Goal: Information Seeking & Learning: Learn about a topic

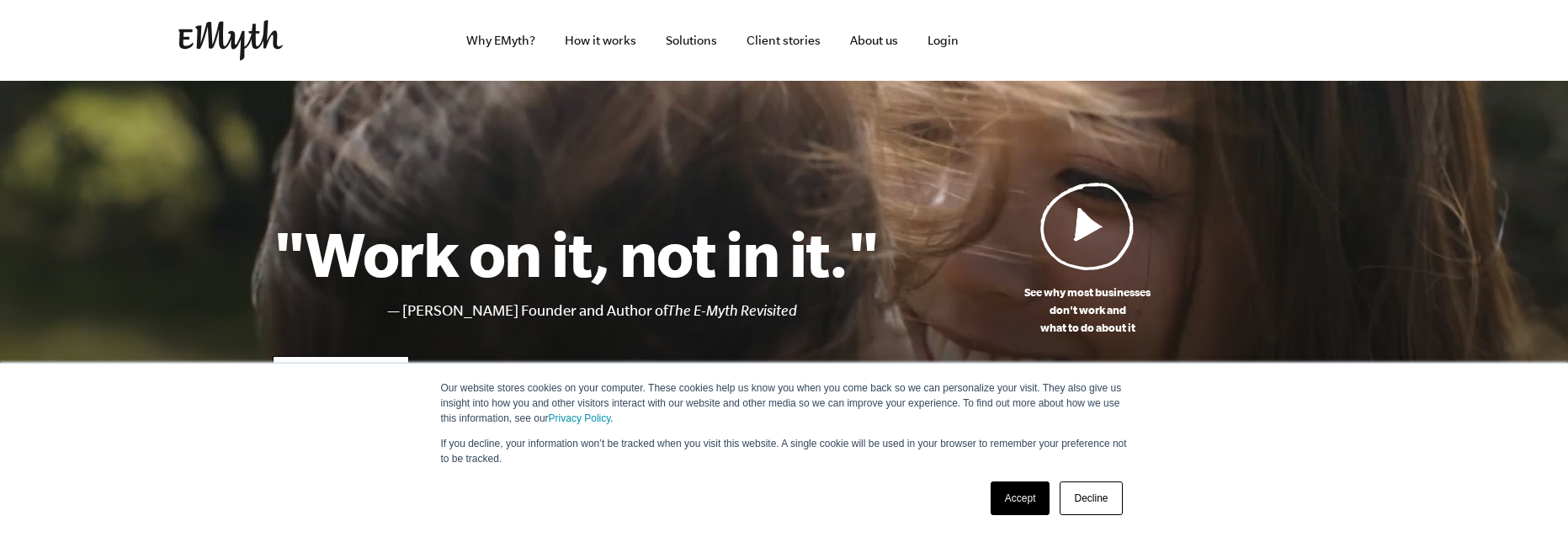
click at [1104, 494] on link "Decline" at bounding box center [1091, 498] width 62 height 34
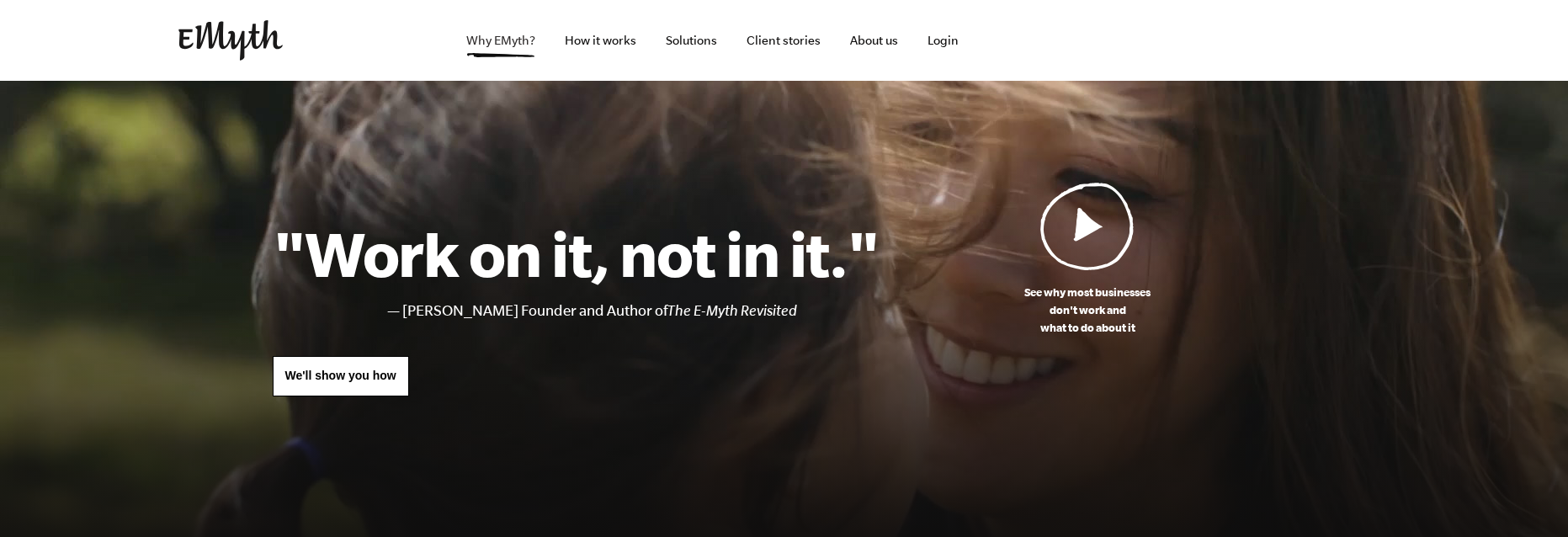
click at [488, 50] on link "Why EMyth?" at bounding box center [501, 41] width 96 height 81
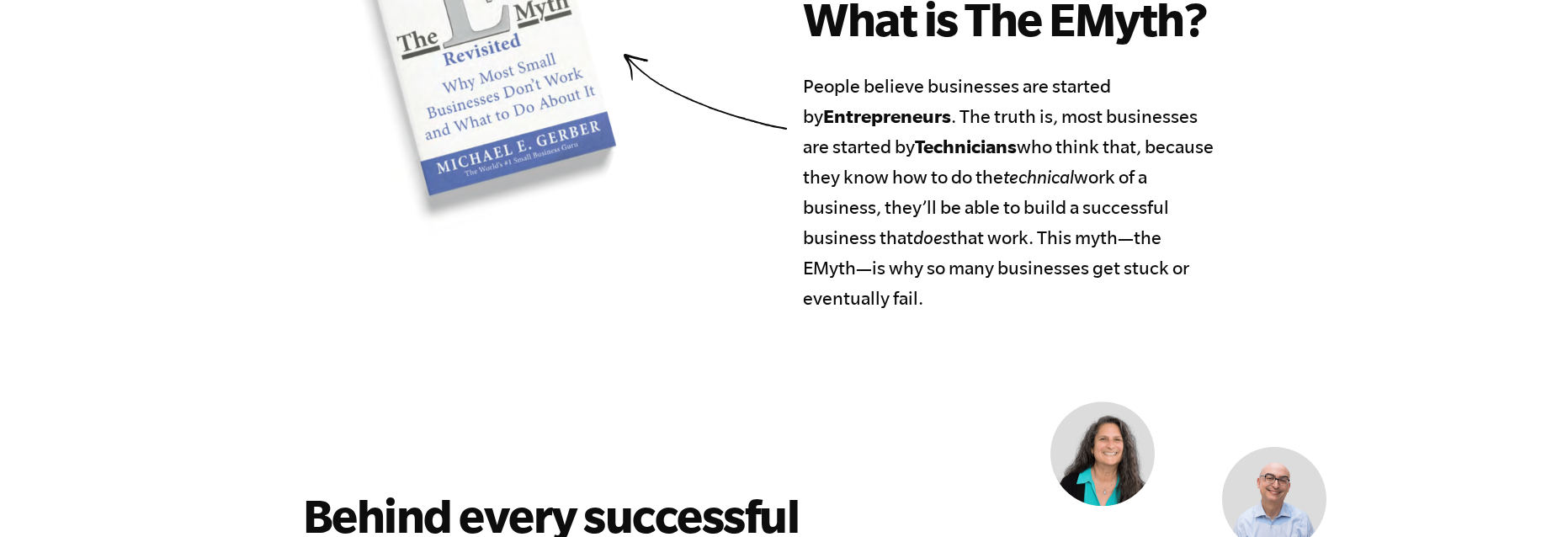
scroll to position [897, 0]
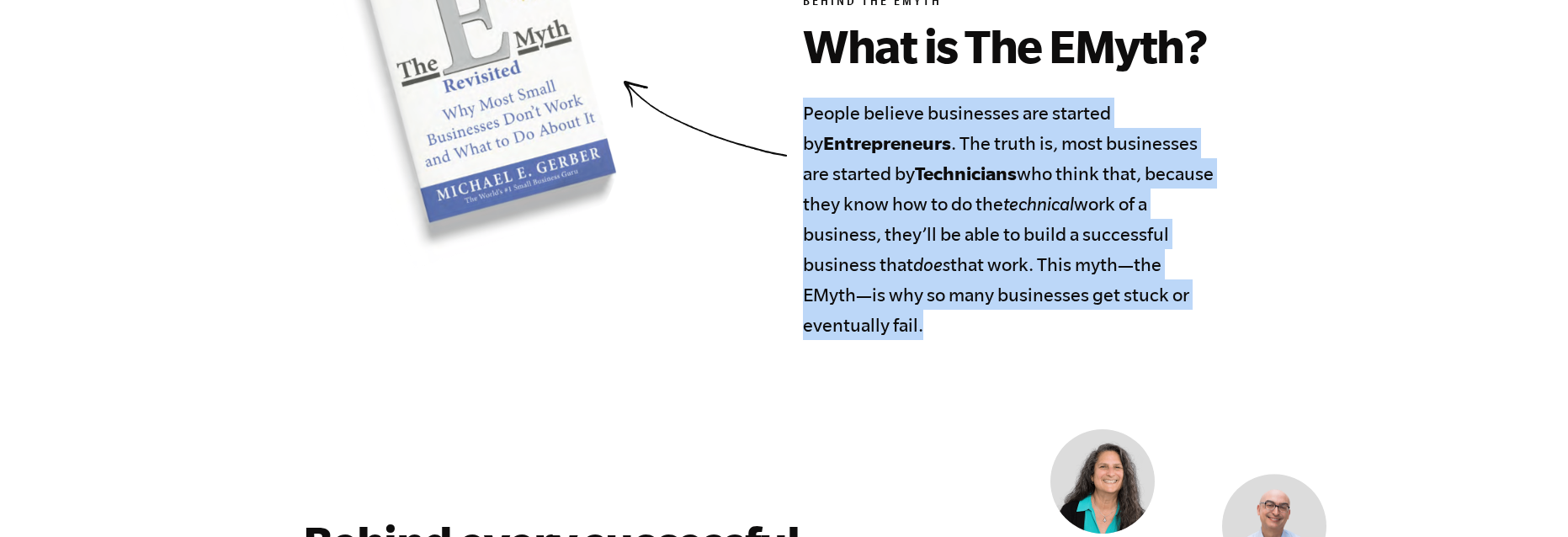
drag, startPoint x: 801, startPoint y: 105, endPoint x: 972, endPoint y: 375, distance: 319.6
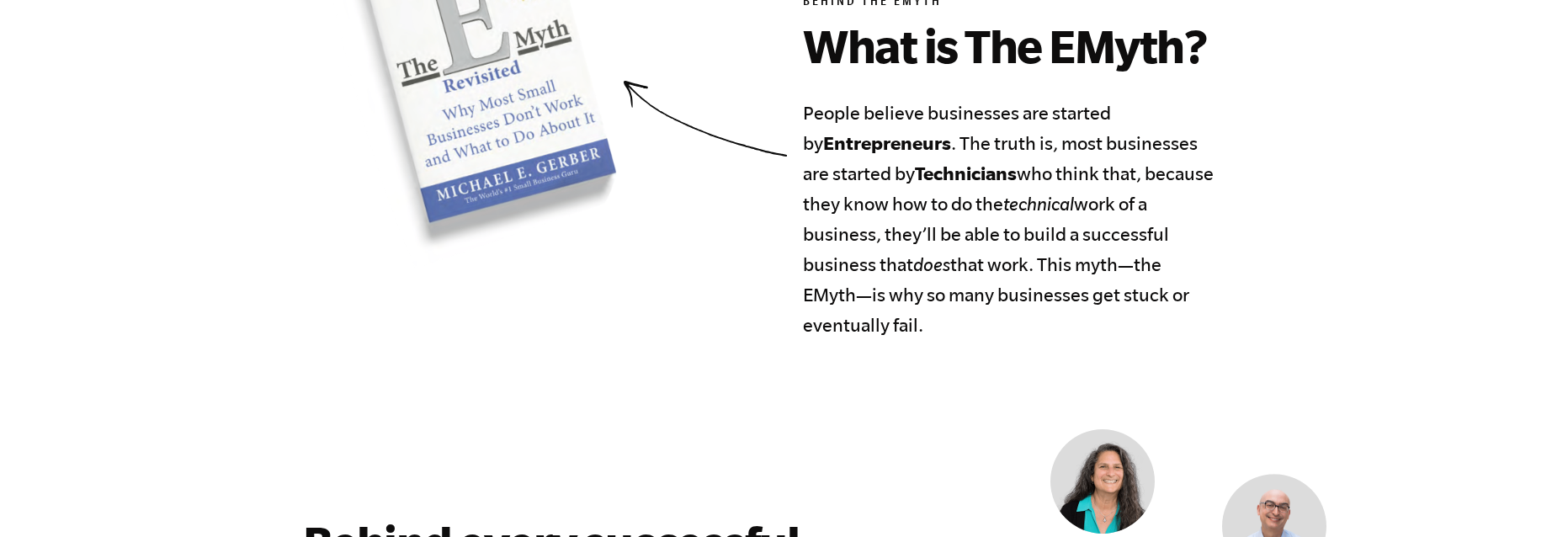
click at [950, 304] on h4 "People believe businesses are started by Entrepreneurs . The truth is, most bus…" at bounding box center [1009, 219] width 411 height 242
drag, startPoint x: 809, startPoint y: 110, endPoint x: 927, endPoint y: 315, distance: 236.5
click at [927, 315] on h4 "People believe businesses are started by Entrepreneurs . The truth is, most bus…" at bounding box center [1009, 219] width 411 height 242
drag, startPoint x: 802, startPoint y: 114, endPoint x: 1127, endPoint y: 325, distance: 387.5
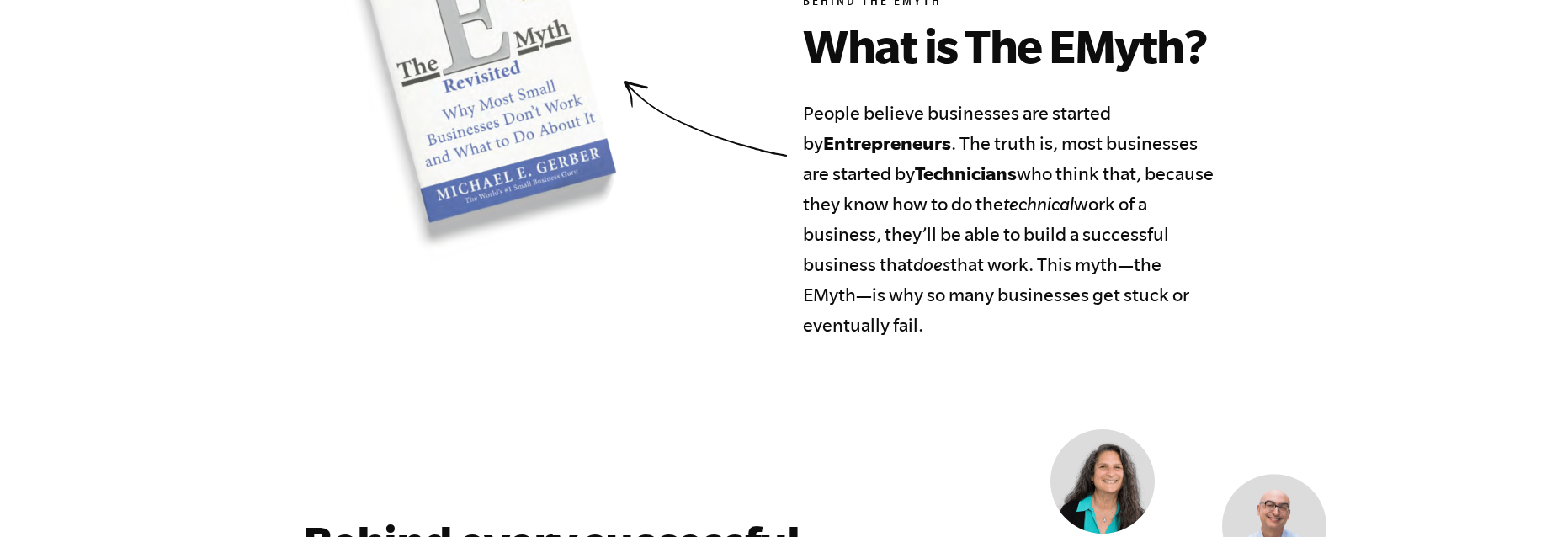
click at [1127, 325] on section "Behind the EMyth What is The EMyth? People believe businesses are started by En…" at bounding box center [784, 113] width 1024 height 454
click at [1119, 319] on h4 "People believe businesses are started by Entrepreneurs . The truth is, most bus…" at bounding box center [1009, 219] width 411 height 242
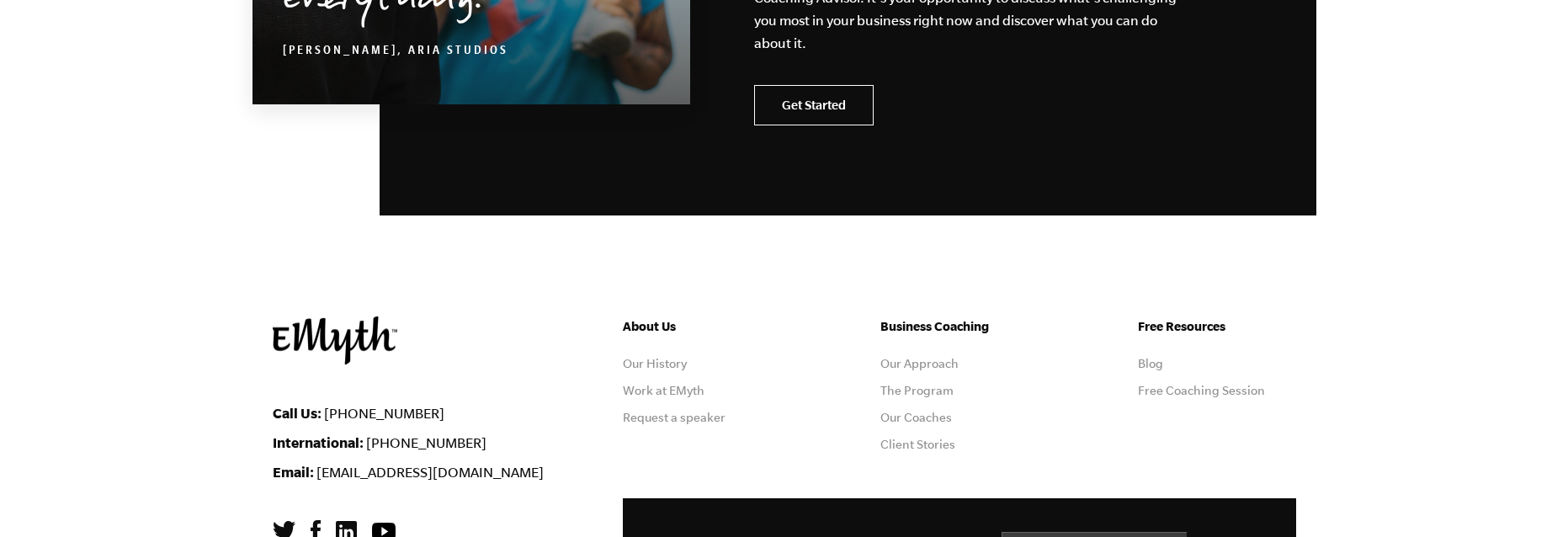
scroll to position [5518, 0]
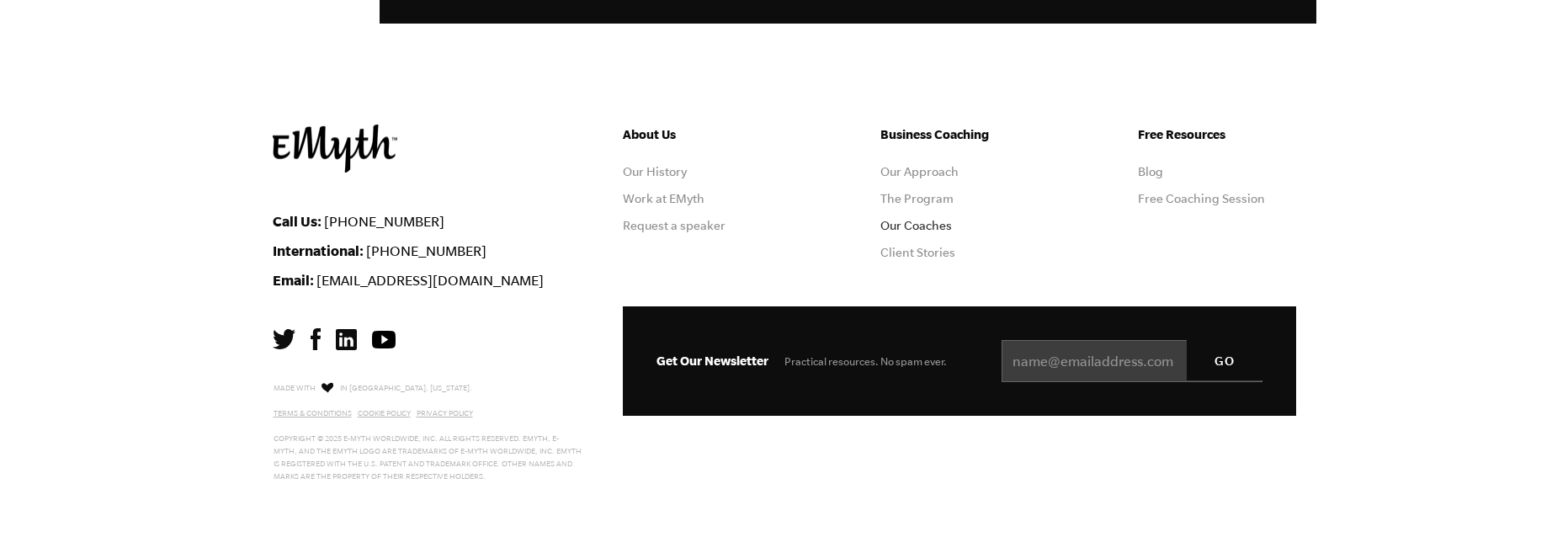
click at [903, 224] on link "Our Coaches" at bounding box center [916, 225] width 72 height 13
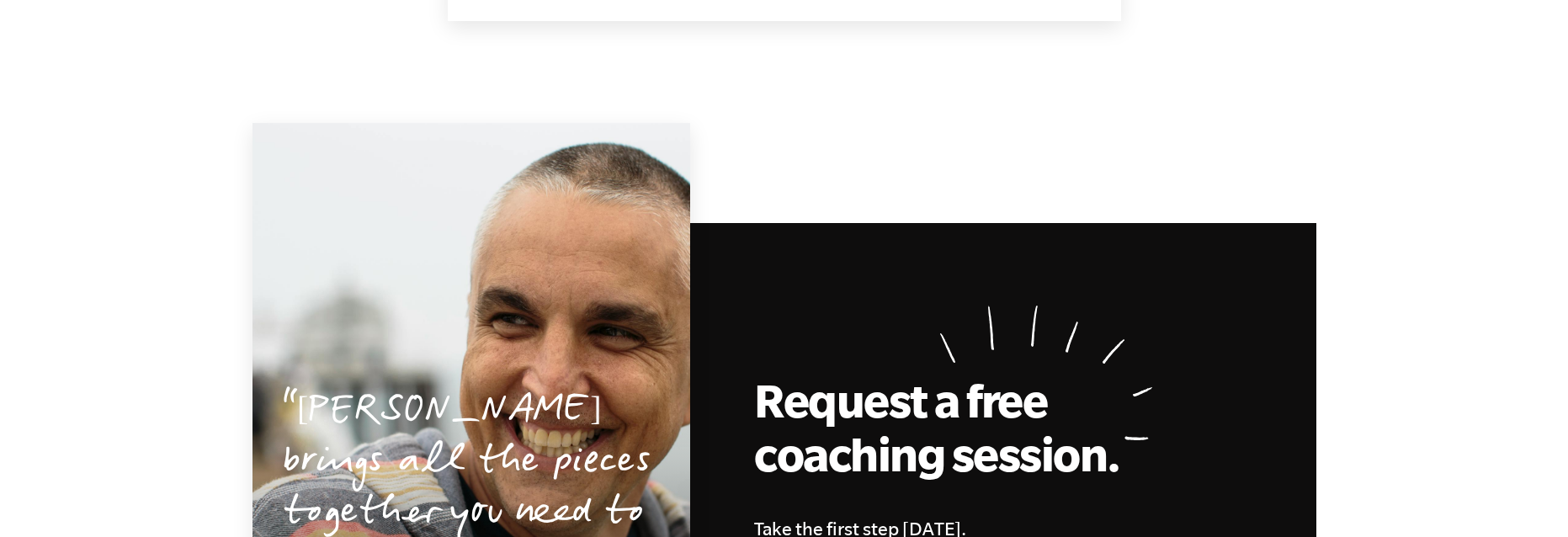
scroll to position [2058, 0]
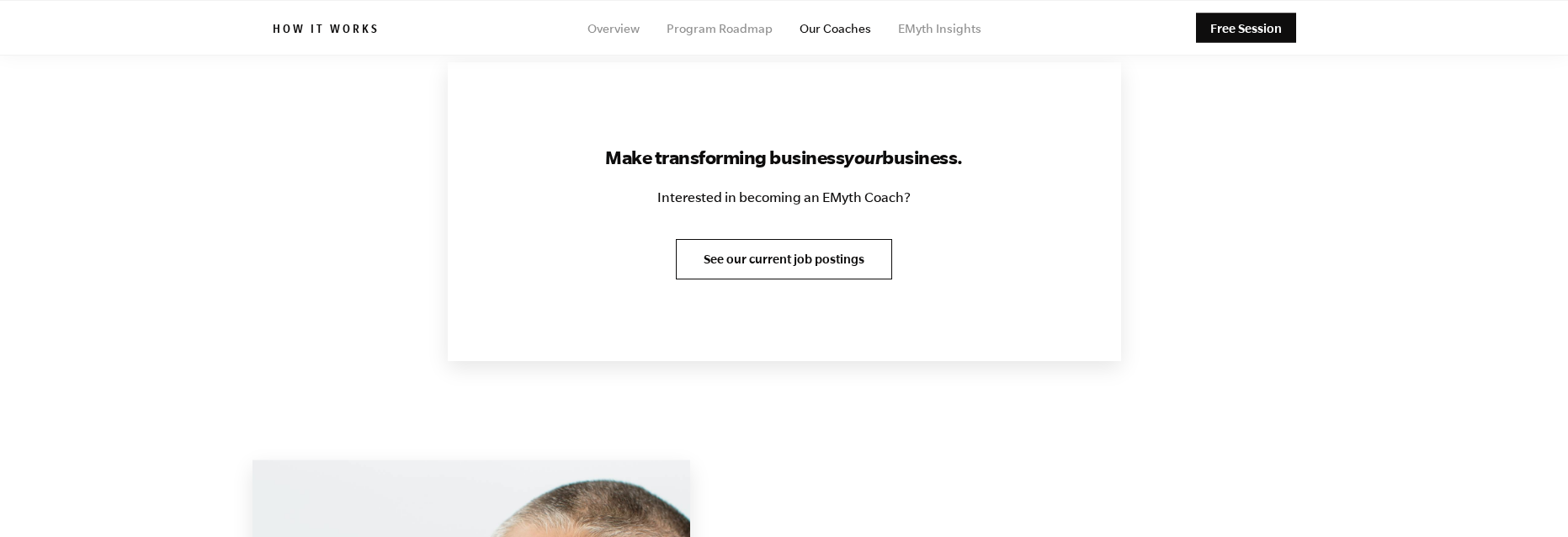
click at [752, 267] on link "See our current job postings" at bounding box center [784, 259] width 216 height 41
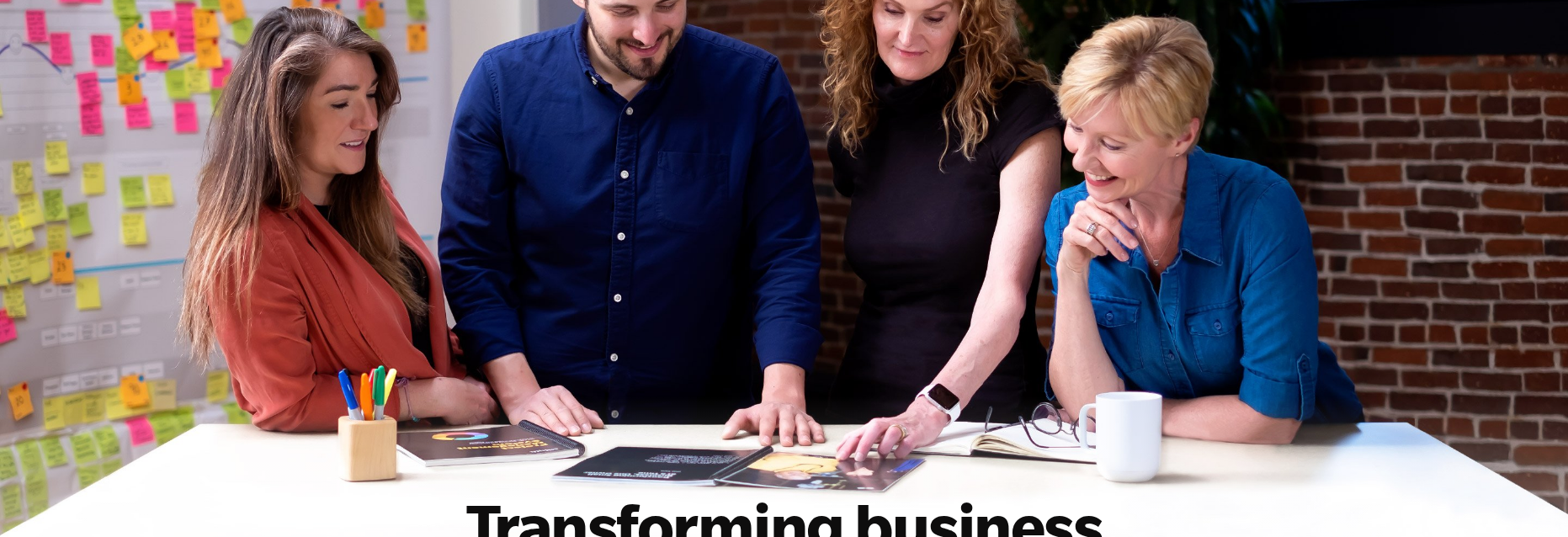
scroll to position [754, 0]
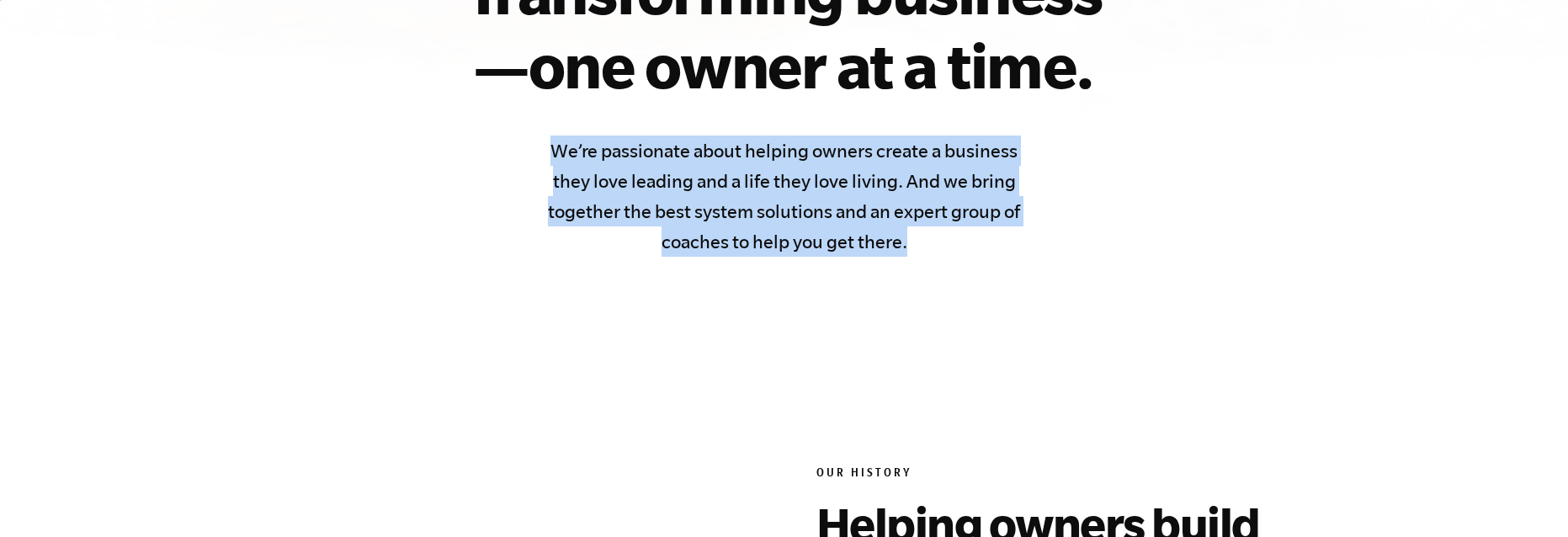
drag, startPoint x: 544, startPoint y: 157, endPoint x: 932, endPoint y: 250, distance: 399.0
click at [932, 250] on h4 "We’re passionate about helping owners create a business they love leading and a…" at bounding box center [784, 196] width 490 height 122
drag, startPoint x: 930, startPoint y: 250, endPoint x: 524, endPoint y: 148, distance: 418.6
click at [524, 148] on div "Transforming business —one owner at a time. We’re passionate about helping owne…" at bounding box center [784, 105] width 741 height 302
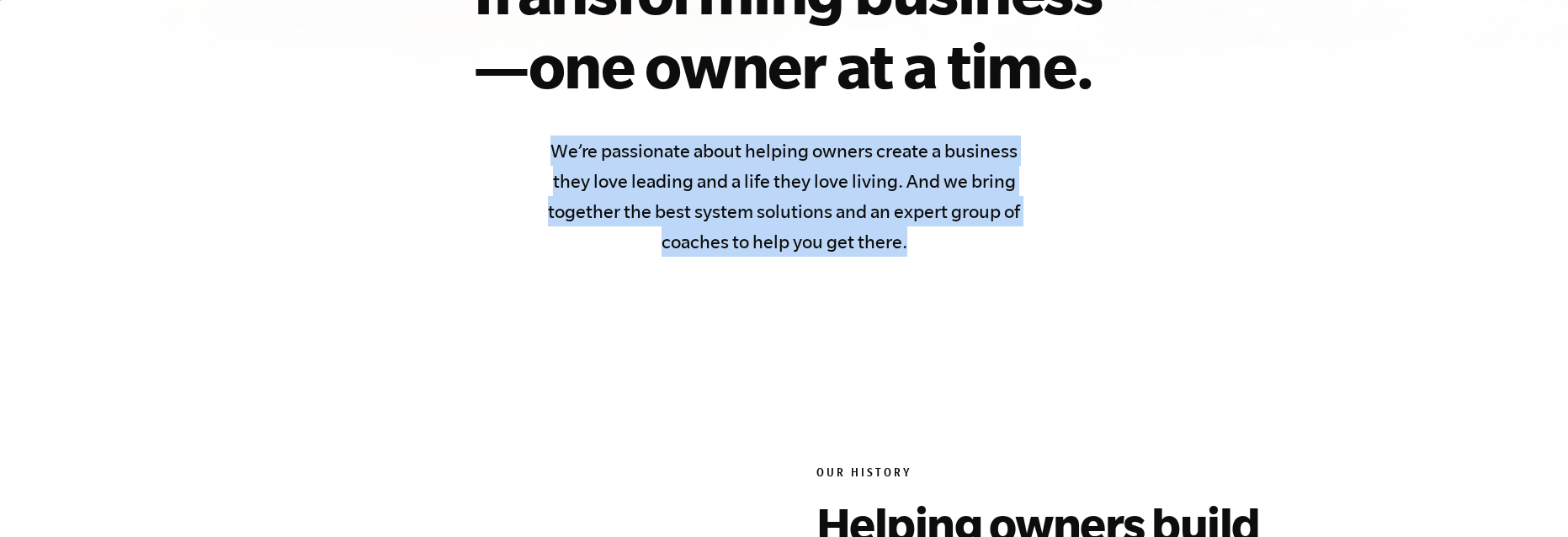
click at [524, 148] on div "Transforming business —one owner at a time. We’re passionate about helping owne…" at bounding box center [784, 105] width 741 height 302
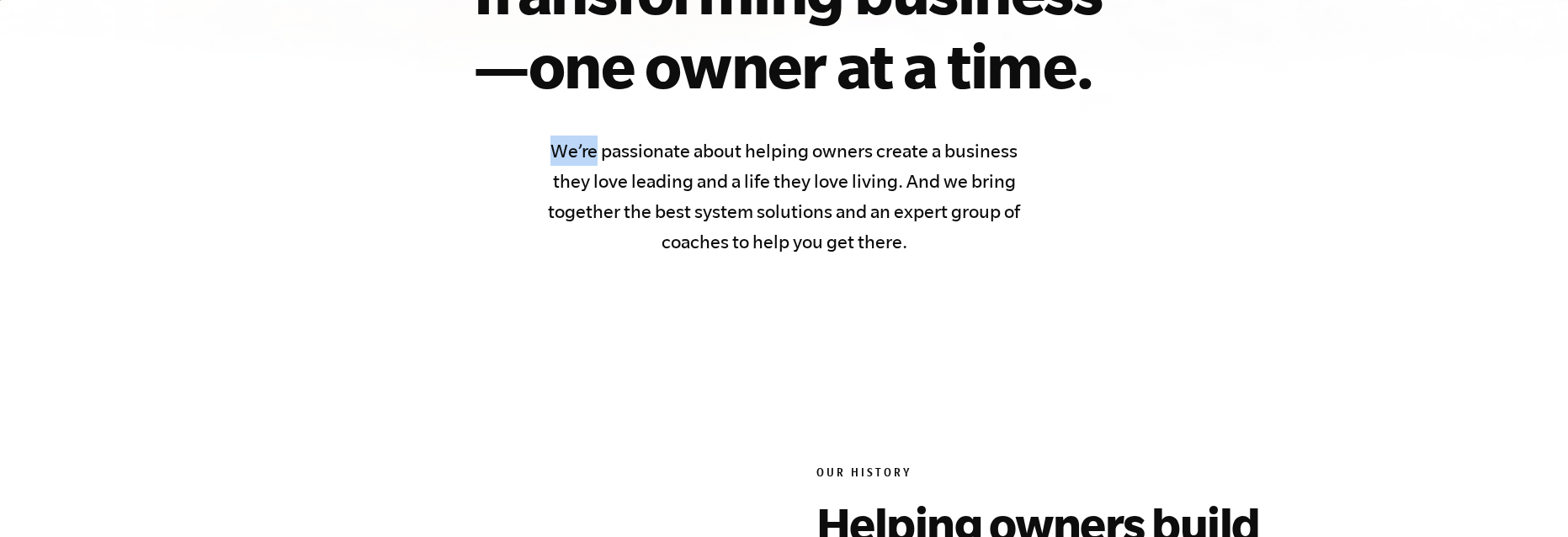
click at [524, 148] on div "Transforming business —one owner at a time. We’re passionate about helping owne…" at bounding box center [784, 105] width 741 height 302
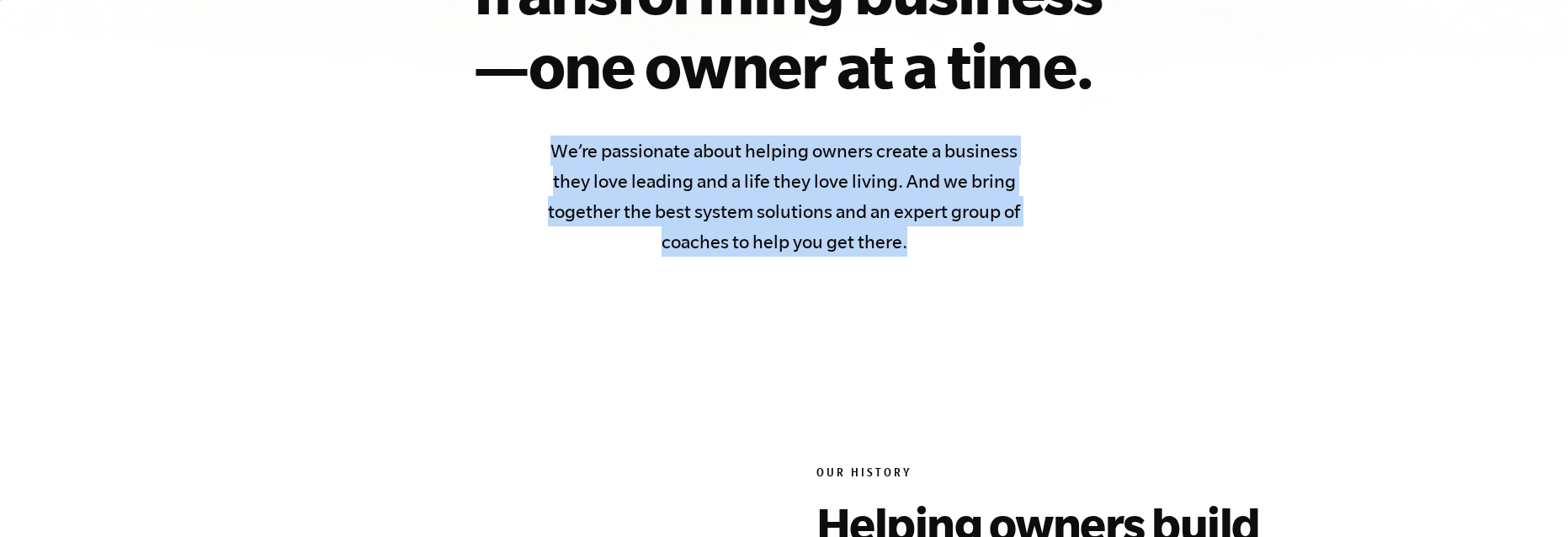
drag, startPoint x: 525, startPoint y: 149, endPoint x: 947, endPoint y: 241, distance: 431.9
click at [947, 241] on div "Transforming business —one owner at a time. We’re passionate about helping owne…" at bounding box center [784, 105] width 741 height 302
click at [947, 241] on h4 "We’re passionate about helping owners create a business they love leading and a…" at bounding box center [784, 196] width 490 height 122
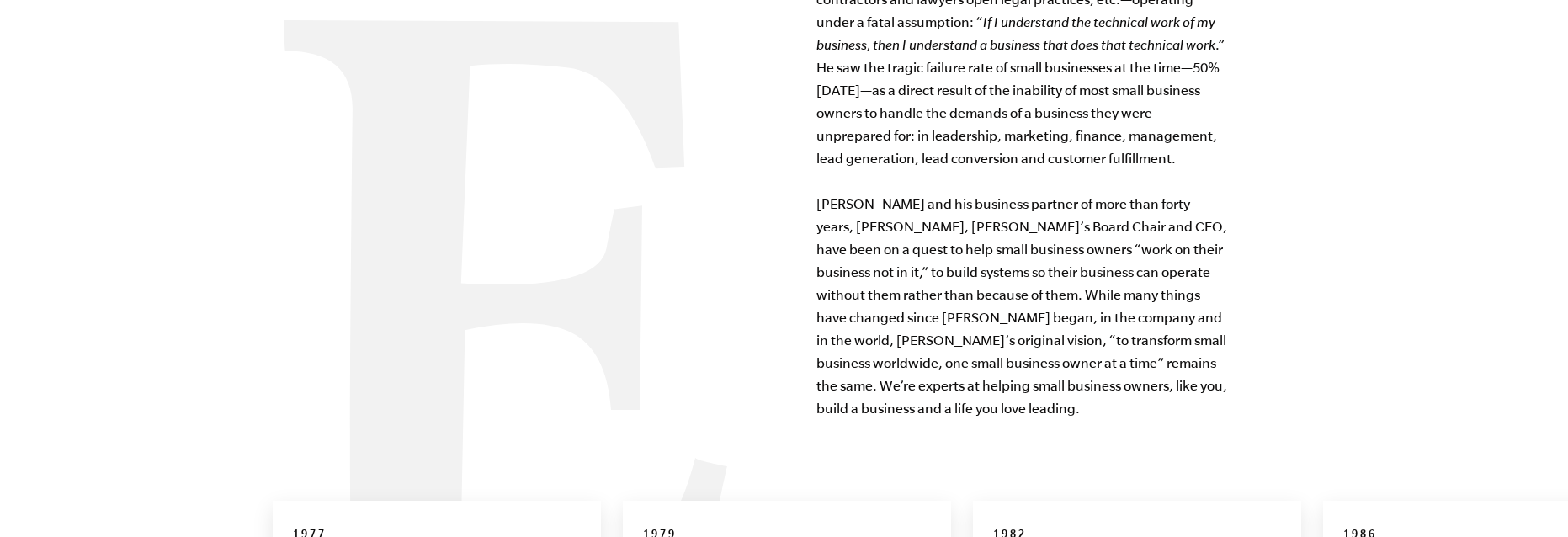
scroll to position [0, 0]
